Goal: Task Accomplishment & Management: Use online tool/utility

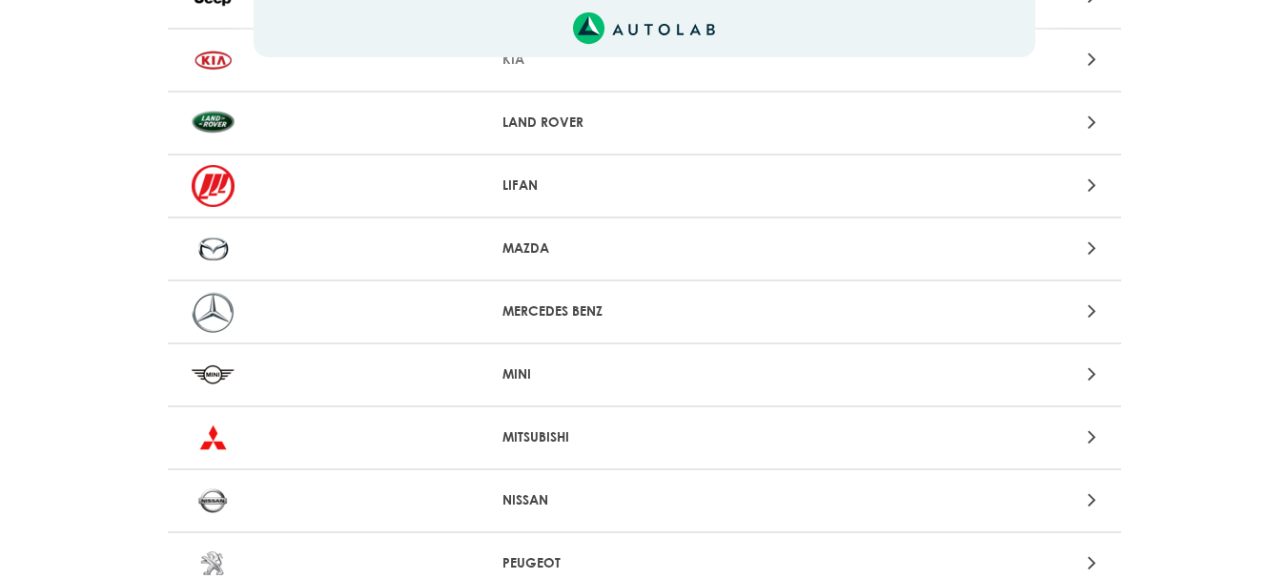
scroll to position [1430, 0]
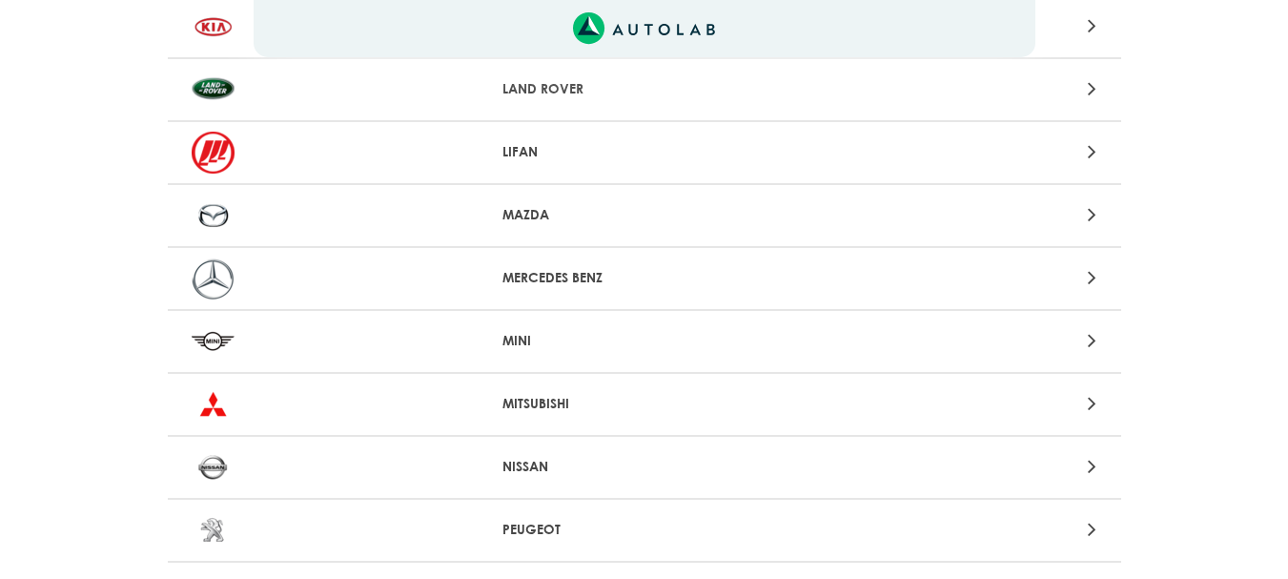
click at [602, 477] on div "NISSAN" at bounding box center [644, 468] width 953 height 63
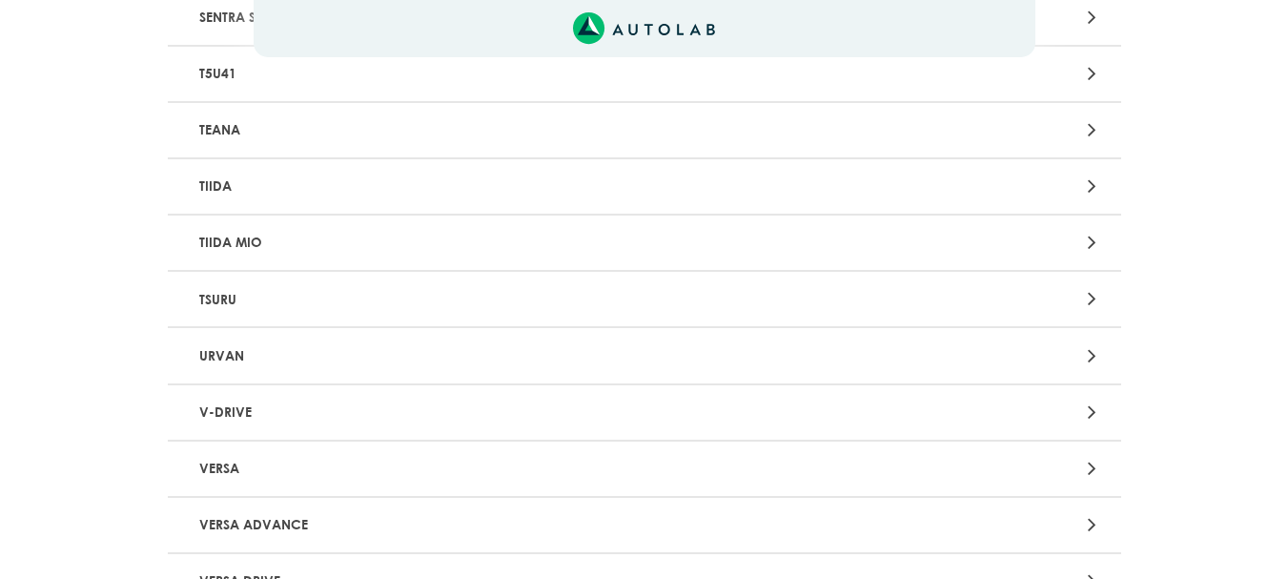
scroll to position [2479, 0]
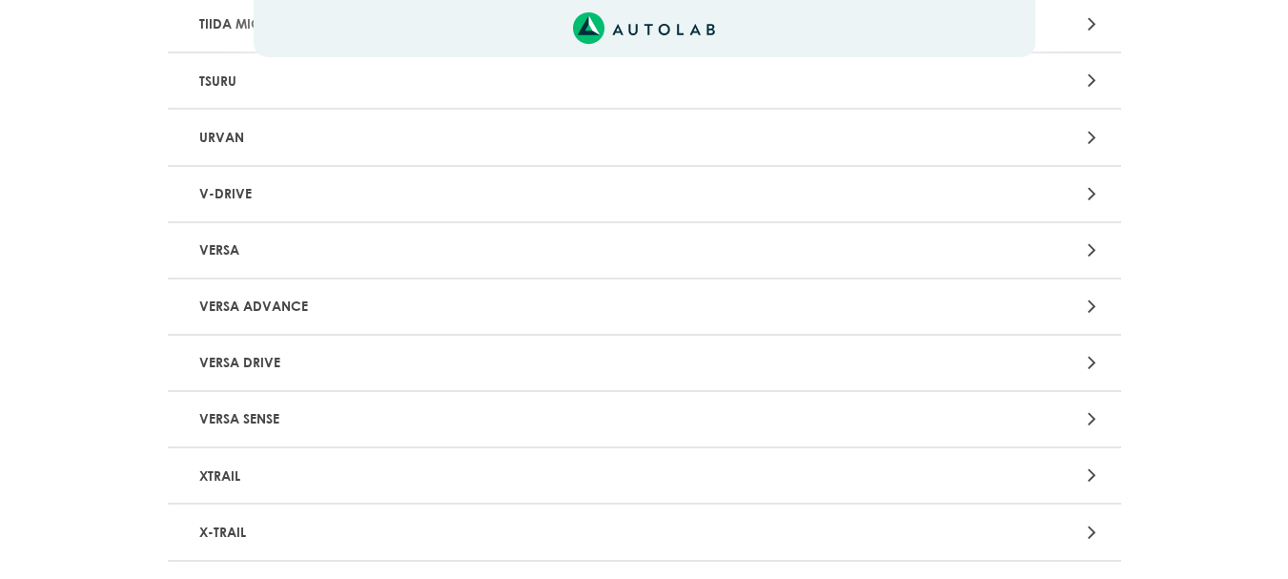
click at [443, 307] on p "VERSA ADVANCE" at bounding box center [489, 306] width 594 height 35
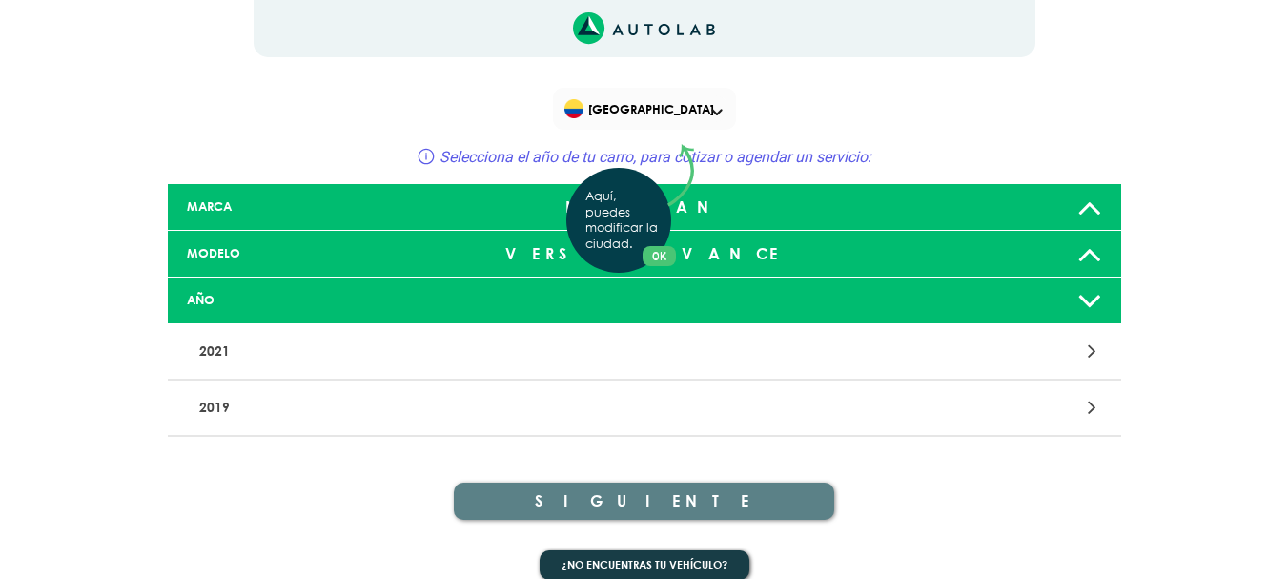
click at [824, 404] on div "Aquí, puedes modificar la ciudad. OK .aex,.bex{fill:none!important;stroke:#50c4…" at bounding box center [644, 289] width 1288 height 579
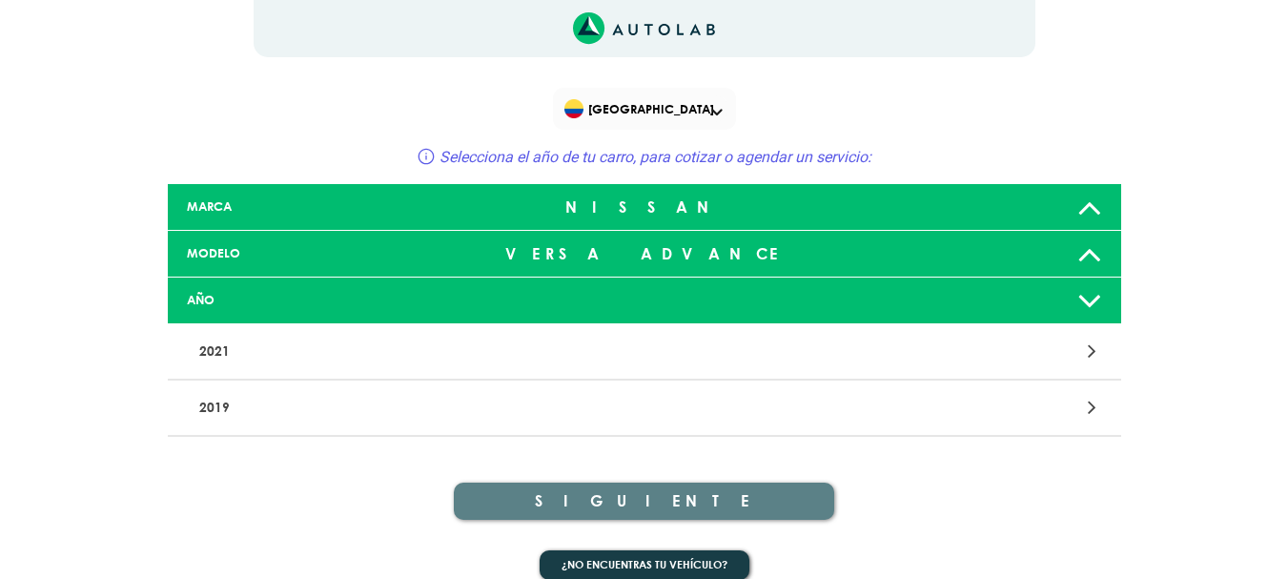
click at [1082, 415] on div at bounding box center [956, 408] width 312 height 26
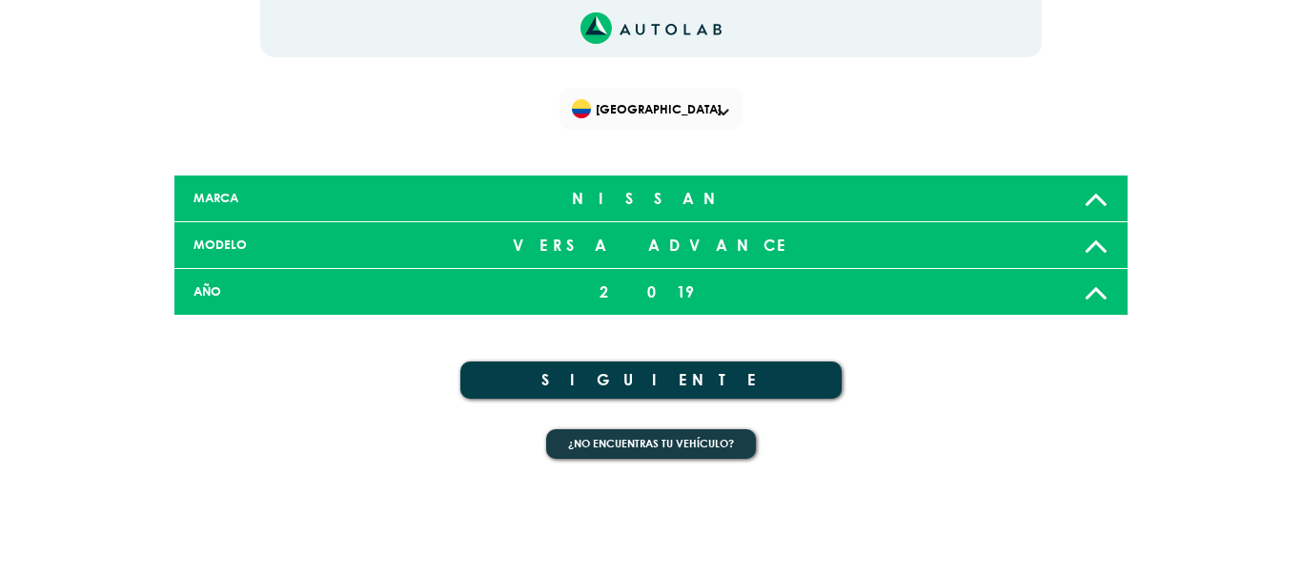
click at [711, 383] on button "SIGUIENTE" at bounding box center [650, 379] width 381 height 37
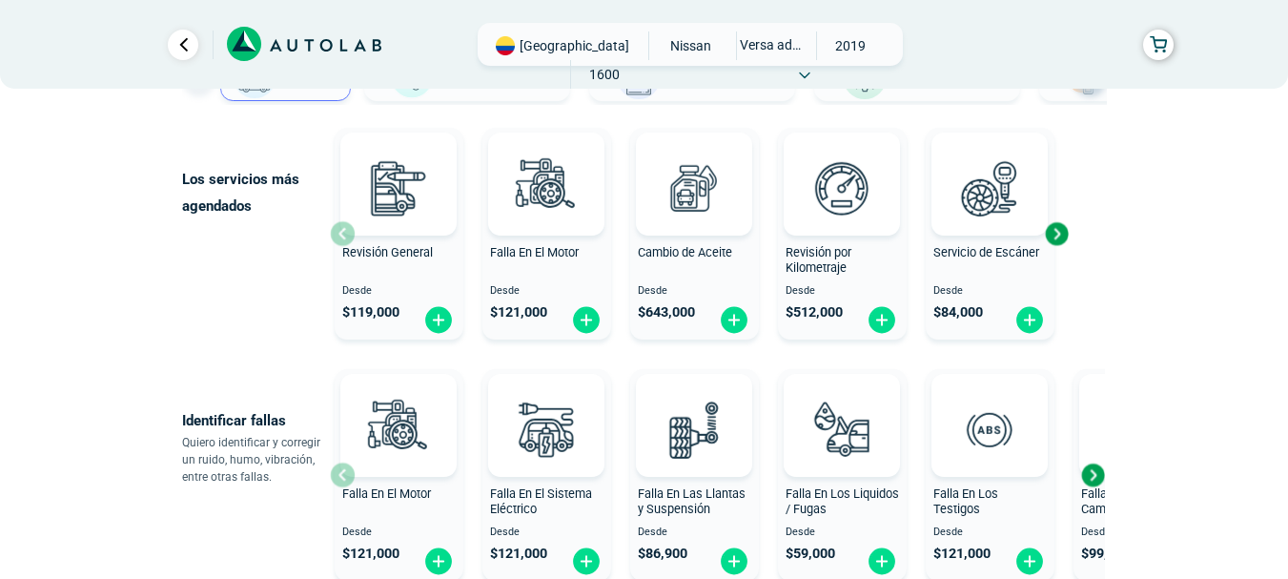
scroll to position [184, 0]
